Goal: Transaction & Acquisition: Purchase product/service

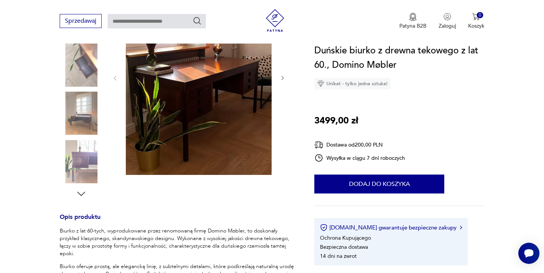
scroll to position [91, 0]
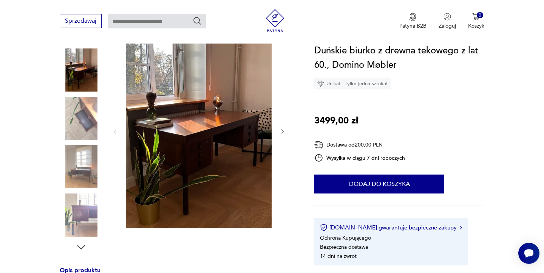
click at [201, 143] on img at bounding box center [199, 130] width 146 height 195
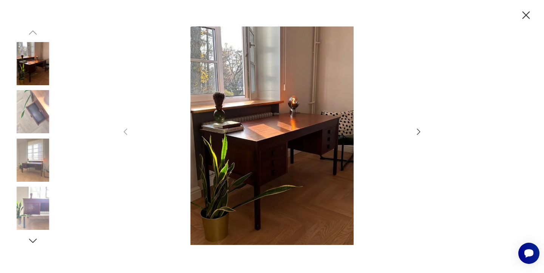
click at [419, 129] on icon "button" at bounding box center [418, 131] width 9 height 9
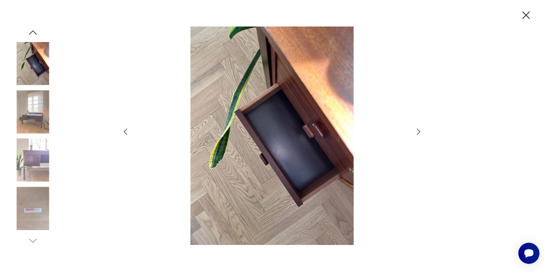
click at [419, 129] on icon "button" at bounding box center [418, 131] width 9 height 9
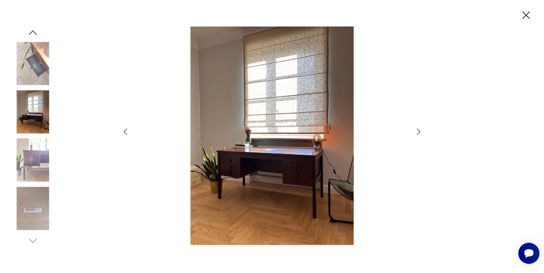
click at [419, 129] on icon "button" at bounding box center [418, 131] width 9 height 9
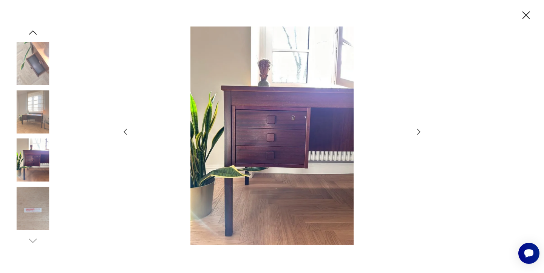
click at [419, 130] on icon "button" at bounding box center [418, 132] width 3 height 6
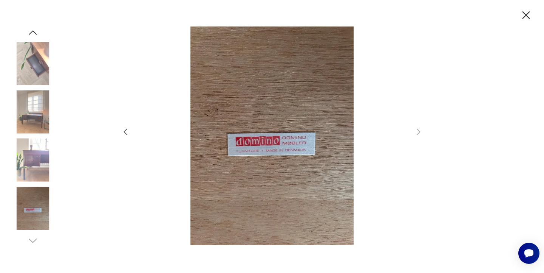
click at [419, 130] on icon "button" at bounding box center [418, 132] width 3 height 6
click at [419, 132] on icon "button" at bounding box center [418, 131] width 9 height 9
click at [525, 16] on icon "button" at bounding box center [527, 15] width 8 height 8
